Goal: Task Accomplishment & Management: Complete application form

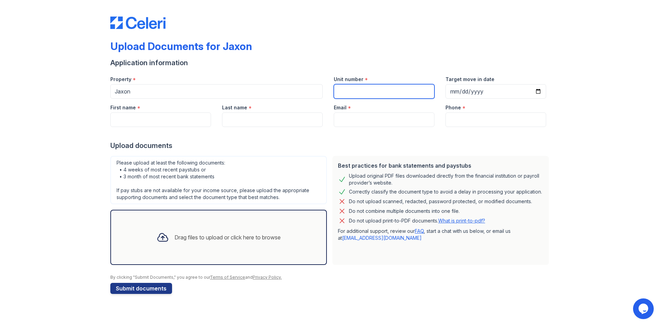
click at [356, 93] on input "Unit number" at bounding box center [384, 91] width 101 height 14
type input "610"
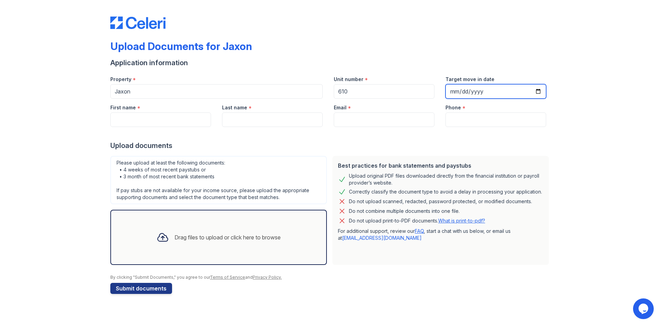
click at [534, 89] on input "Target move in date" at bounding box center [495, 91] width 101 height 14
click at [540, 92] on input "Target move in date" at bounding box center [495, 91] width 101 height 14
type input "[DATE]"
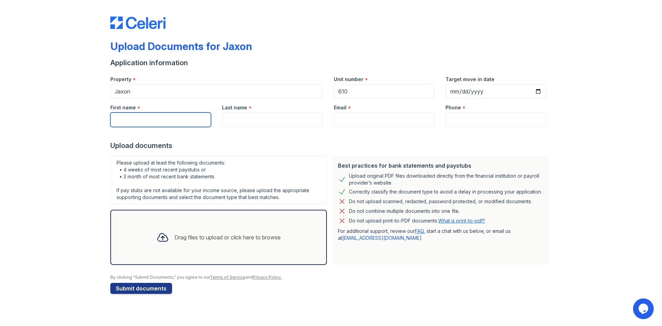
click at [145, 118] on input "First name" at bounding box center [160, 119] width 101 height 14
type input "[PERSON_NAME]"
type input "Brown"
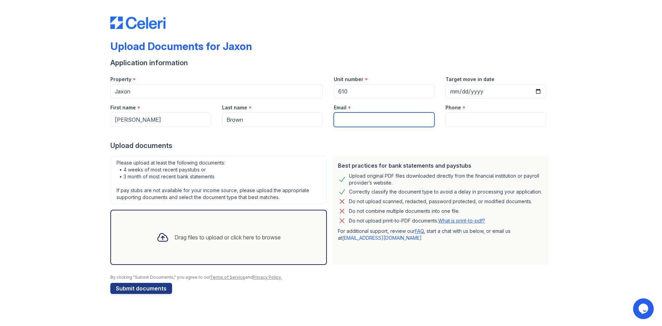
type input "[EMAIL_ADDRESS][DOMAIN_NAME]"
type input "8178251511"
drag, startPoint x: 385, startPoint y: 119, endPoint x: 321, endPoint y: 116, distance: 64.5
click at [321, 116] on div "First name * [PERSON_NAME] Last name * Brown Email * [EMAIL_ADDRESS][DOMAIN_NAM…" at bounding box center [328, 113] width 447 height 28
type input "[EMAIL_ADDRESS][DOMAIN_NAME]"
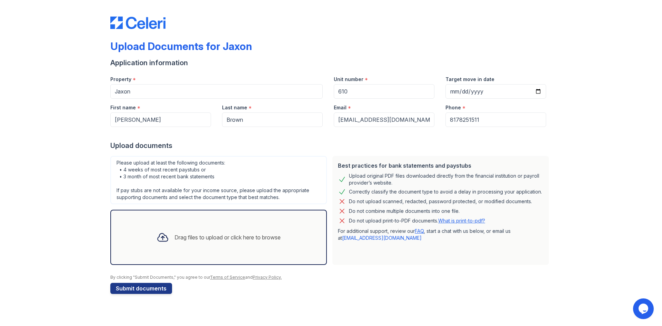
click at [201, 234] on div "Drag files to upload or click here to browse" at bounding box center [227, 237] width 106 height 8
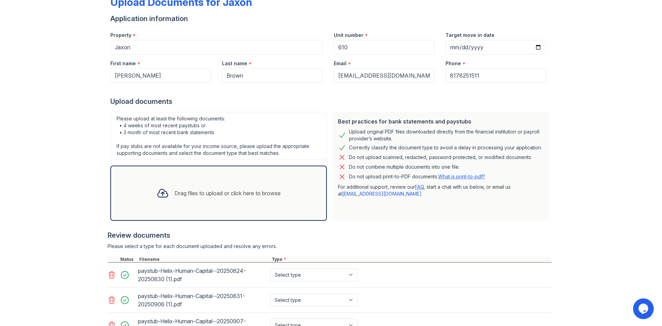
scroll to position [128, 0]
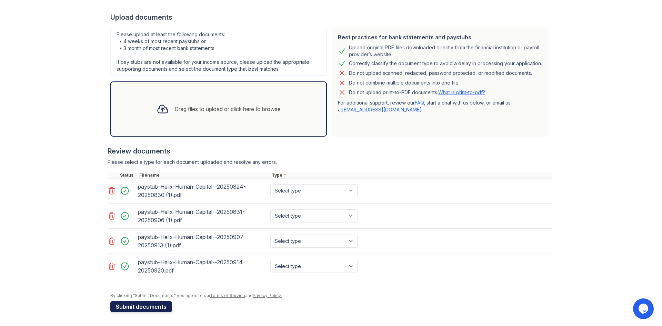
click at [130, 306] on button "Submit documents" at bounding box center [141, 306] width 62 height 11
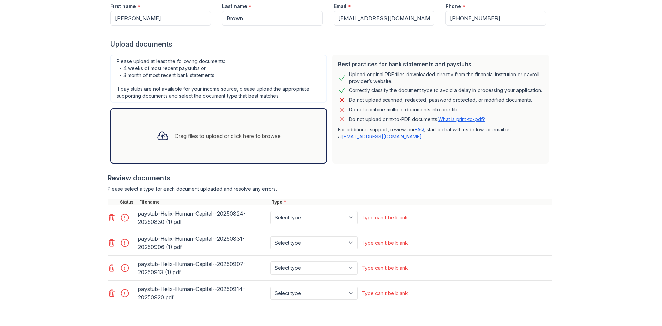
scroll to position [170, 0]
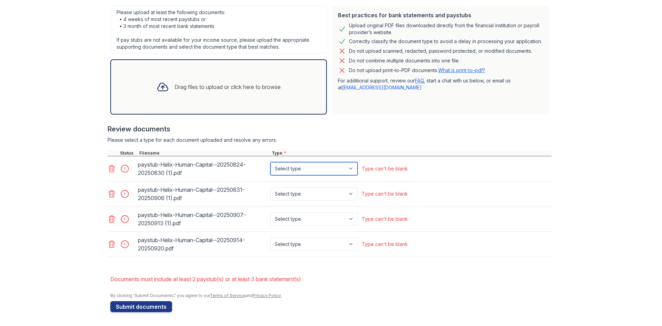
click at [352, 168] on select "Select type Paystub Bank Statement Offer Letter Tax Documents Benefit Award Let…" at bounding box center [313, 168] width 87 height 13
select select "paystub"
click at [270, 162] on select "Select type Paystub Bank Statement Offer Letter Tax Documents Benefit Award Let…" at bounding box center [313, 168] width 87 height 13
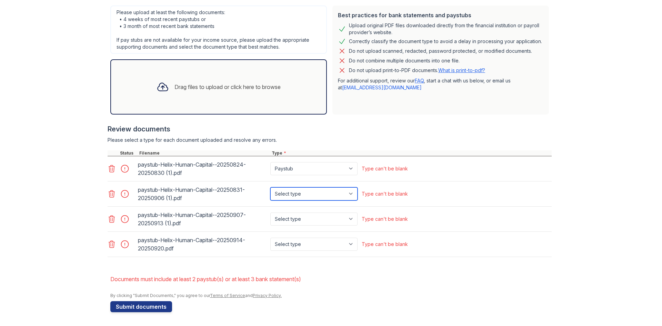
click at [352, 193] on select "Select type Paystub Bank Statement Offer Letter Tax Documents Benefit Award Let…" at bounding box center [313, 193] width 87 height 13
select select "paystub"
click at [270, 187] on select "Select type Paystub Bank Statement Offer Letter Tax Documents Benefit Award Let…" at bounding box center [313, 193] width 87 height 13
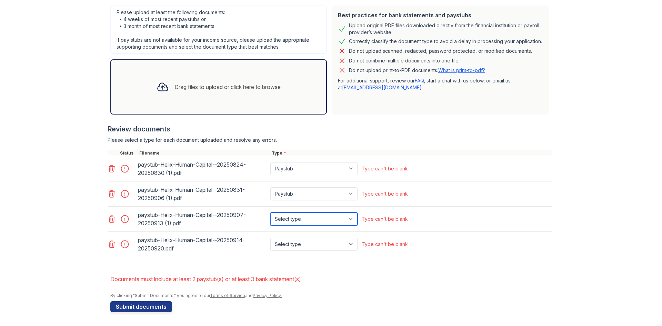
click at [348, 219] on select "Select type Paystub Bank Statement Offer Letter Tax Documents Benefit Award Let…" at bounding box center [313, 218] width 87 height 13
select select "paystub"
click at [270, 212] on select "Select type Paystub Bank Statement Offer Letter Tax Documents Benefit Award Let…" at bounding box center [313, 218] width 87 height 13
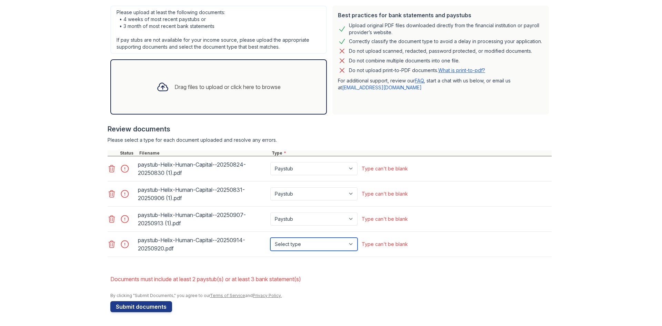
click at [350, 244] on select "Select type Paystub Bank Statement Offer Letter Tax Documents Benefit Award Let…" at bounding box center [313, 243] width 87 height 13
select select "paystub"
click at [270, 237] on select "Select type Paystub Bank Statement Offer Letter Tax Documents Benefit Award Let…" at bounding box center [313, 243] width 87 height 13
click at [128, 308] on button "Submit documents" at bounding box center [141, 306] width 62 height 11
